Goal: Go to known website: Access a specific website the user already knows

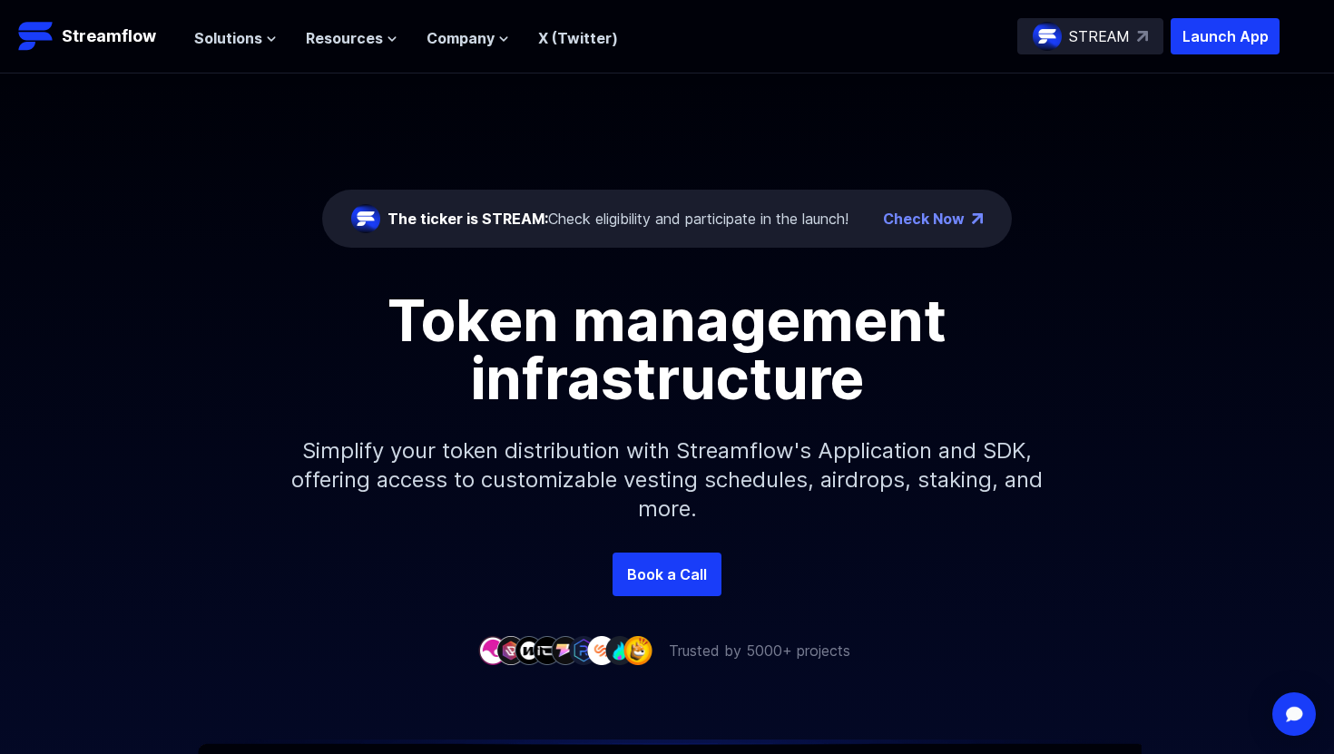
click at [1041, 34] on img at bounding box center [1047, 36] width 29 height 29
click at [1217, 52] on p "Launch App" at bounding box center [1225, 36] width 109 height 36
click at [472, 222] on span "The ticker is STREAM:" at bounding box center [468, 219] width 161 height 18
click at [1229, 45] on p "Launch App" at bounding box center [1225, 36] width 109 height 36
